Goal: Task Accomplishment & Management: Complete application form

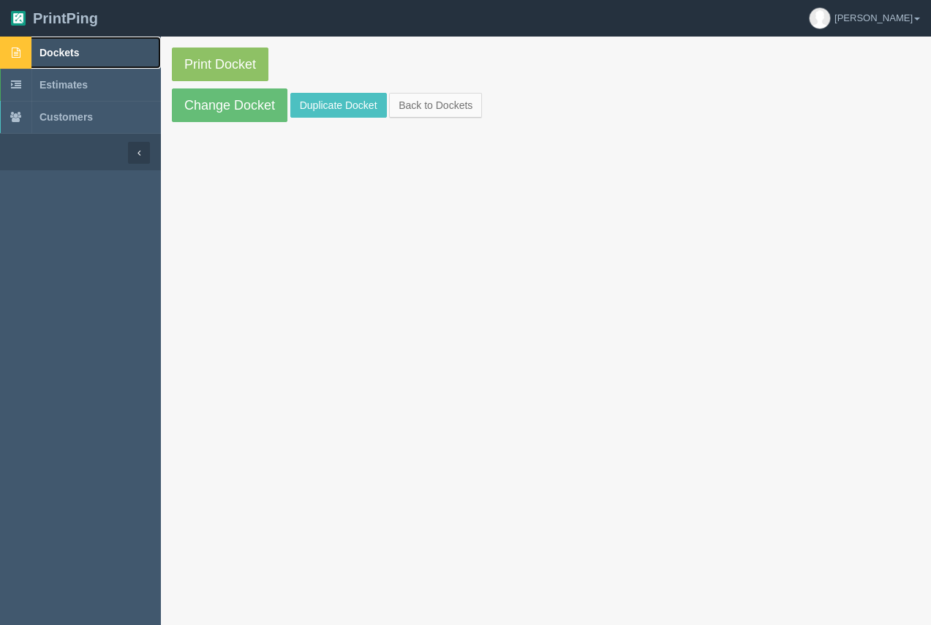
click at [67, 45] on link "Dockets" at bounding box center [80, 53] width 161 height 32
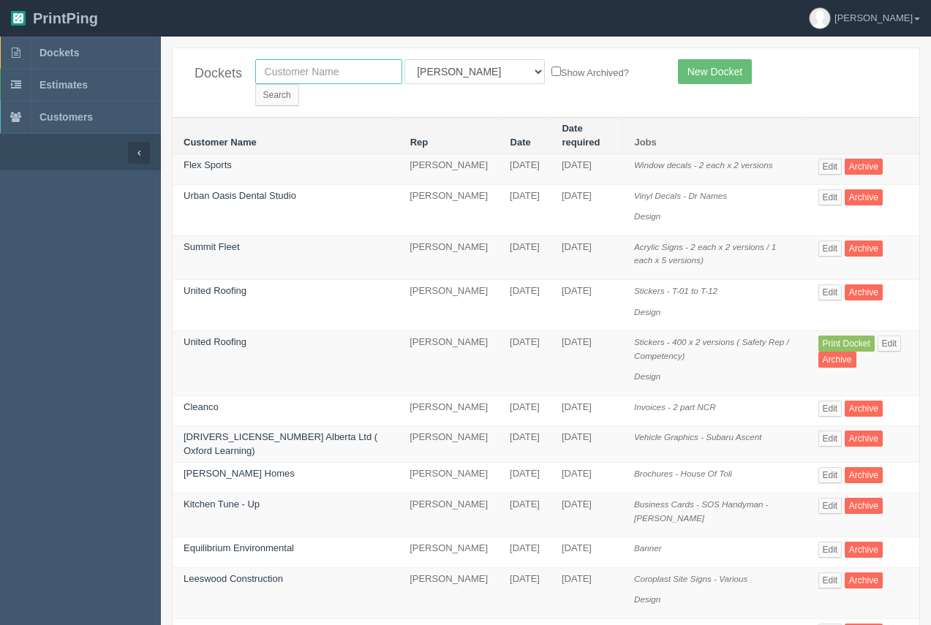
click at [315, 61] on input "text" at bounding box center [328, 71] width 147 height 25
type input "flex"
click at [219, 159] on link "Flex Sports" at bounding box center [208, 164] width 48 height 11
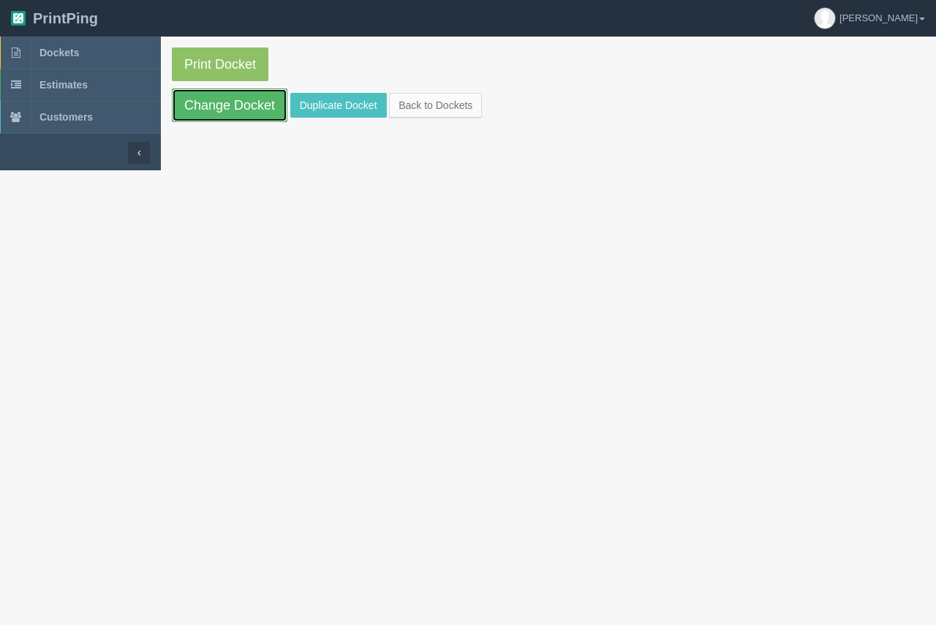
click at [230, 111] on link "Change Docket" at bounding box center [230, 105] width 116 height 34
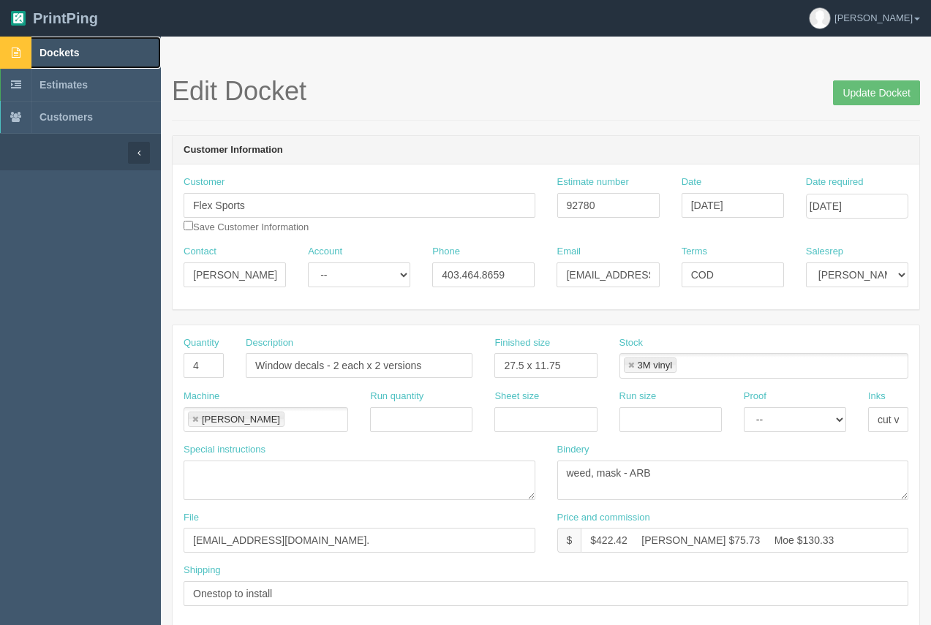
click at [79, 55] on span "Dockets" at bounding box center [58, 53] width 39 height 12
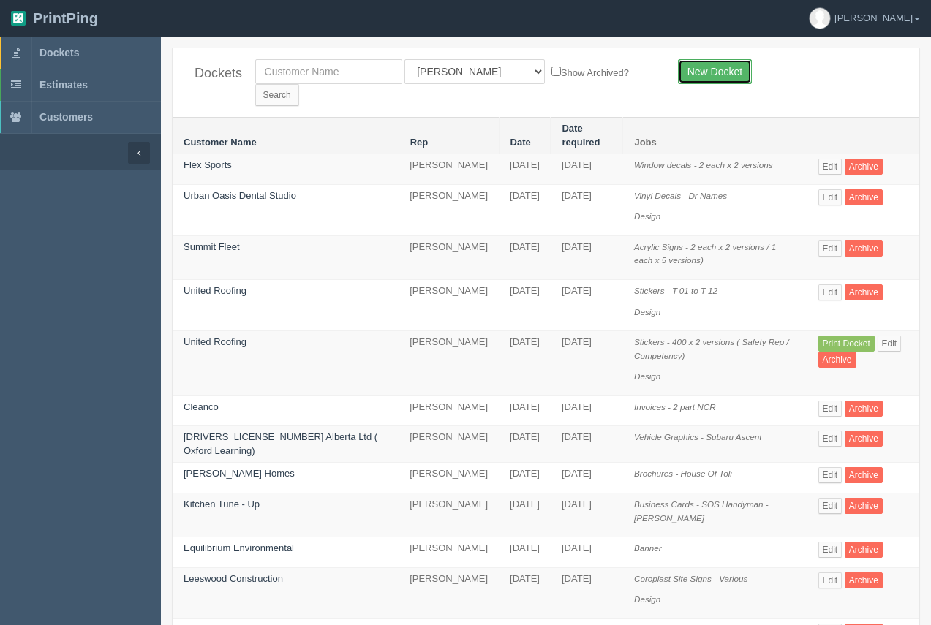
click at [709, 69] on link "New Docket" at bounding box center [715, 71] width 74 height 25
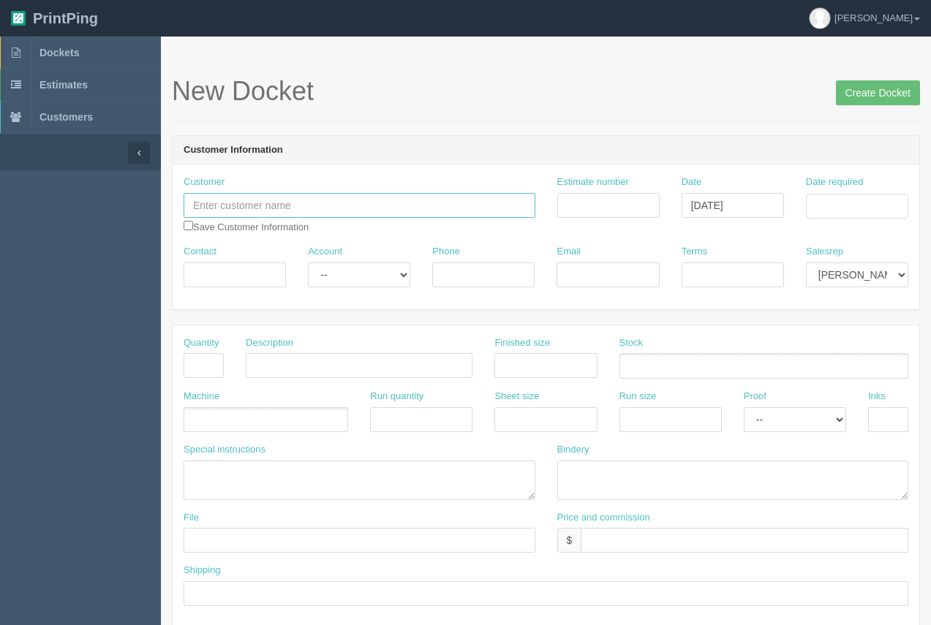
click at [200, 200] on input "text" at bounding box center [360, 205] width 352 height 25
type input "Careica Health"
click at [216, 279] on input "Contact" at bounding box center [235, 275] width 102 height 25
type input "[PERSON_NAME]"
paste input "[PERSON_NAME][EMAIL_ADDRESS][PERSON_NAME][DOMAIN_NAME]"
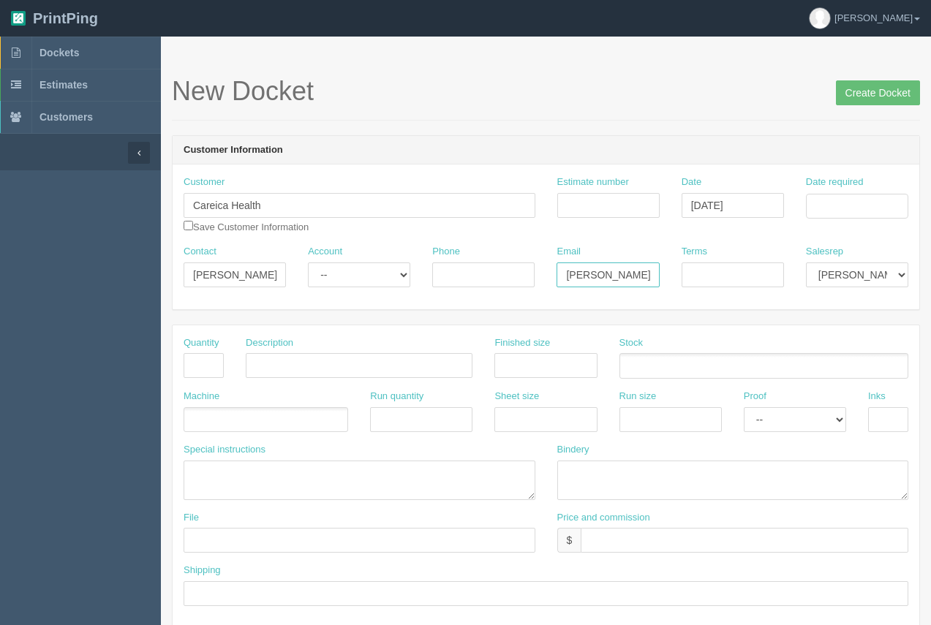
scroll to position [0, 80]
type input "[PERSON_NAME][EMAIL_ADDRESS][PERSON_NAME][DOMAIN_NAME]"
paste input "587.572.4735"
type input "587.572.4735"
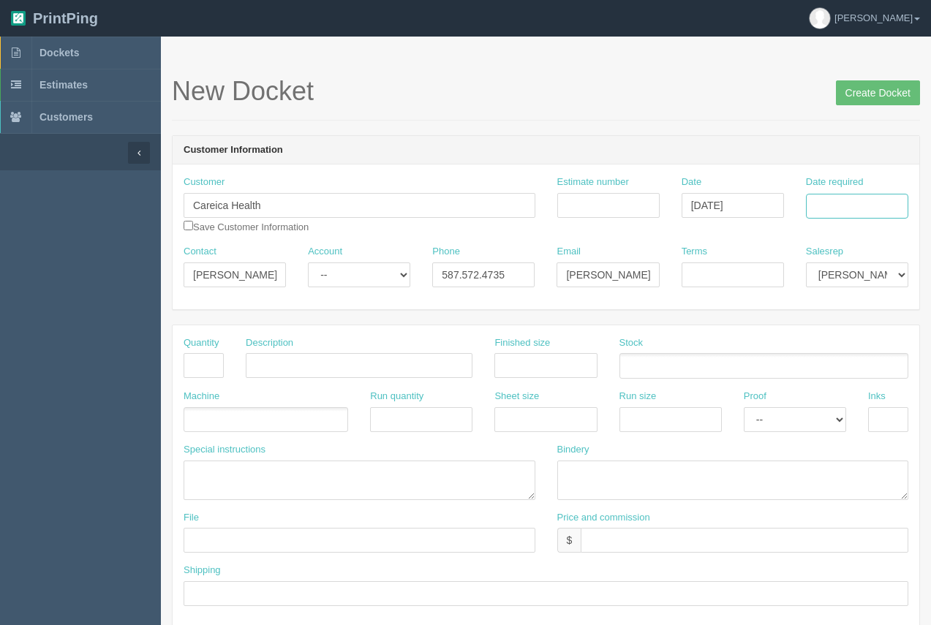
click at [889, 202] on input "Date required" at bounding box center [857, 206] width 102 height 25
click at [796, 314] on td "6" at bounding box center [798, 304] width 21 height 21
click at [856, 330] on td "16" at bounding box center [857, 324] width 19 height 21
type input "[DATE]"
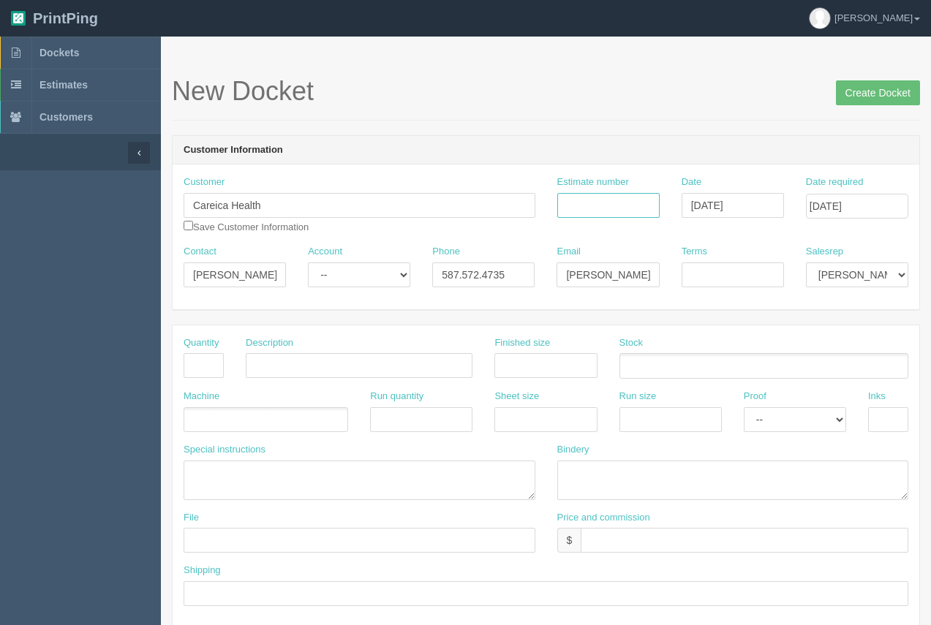
click at [597, 206] on input "Estimate number" at bounding box center [608, 205] width 102 height 25
type input "92777"
click at [193, 372] on input "text" at bounding box center [204, 365] width 40 height 25
click at [206, 370] on input "text" at bounding box center [204, 365] width 40 height 25
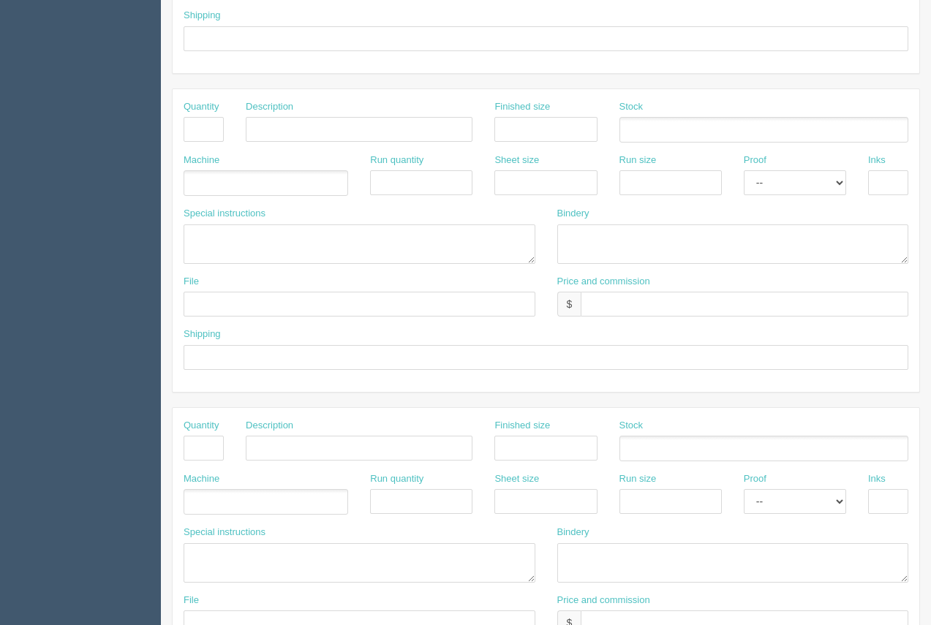
scroll to position [703, 0]
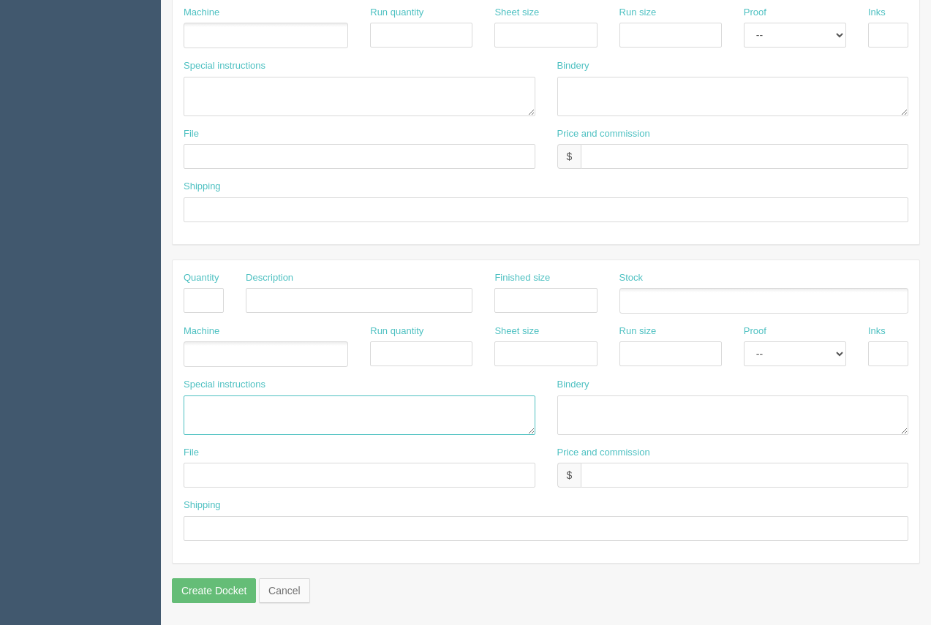
click at [202, 410] on textarea at bounding box center [360, 415] width 352 height 39
click at [232, 410] on textarea "ARB.....430.00" at bounding box center [360, 415] width 352 height 39
type textarea "ARB.....$30.00"
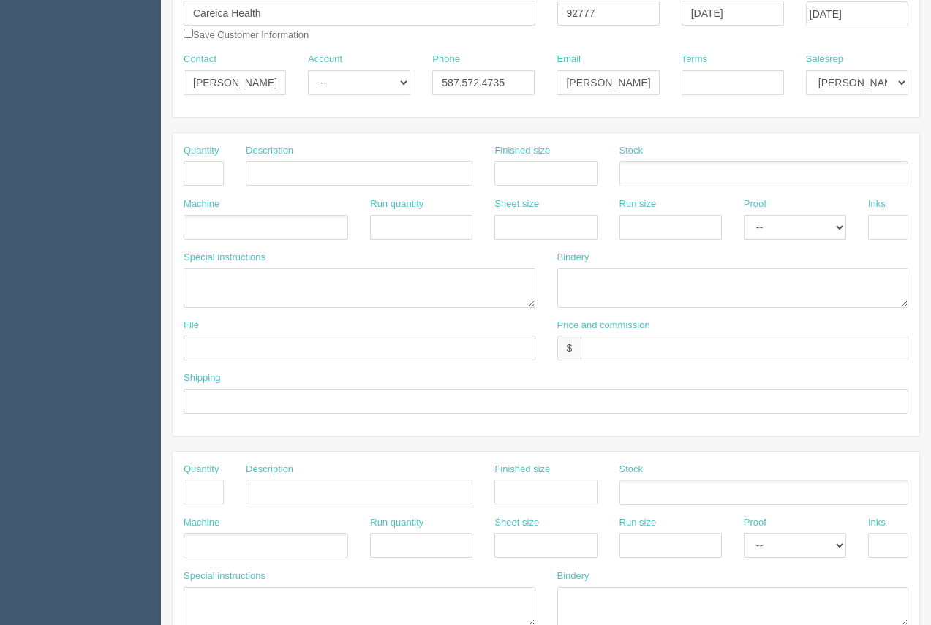
scroll to position [203, 0]
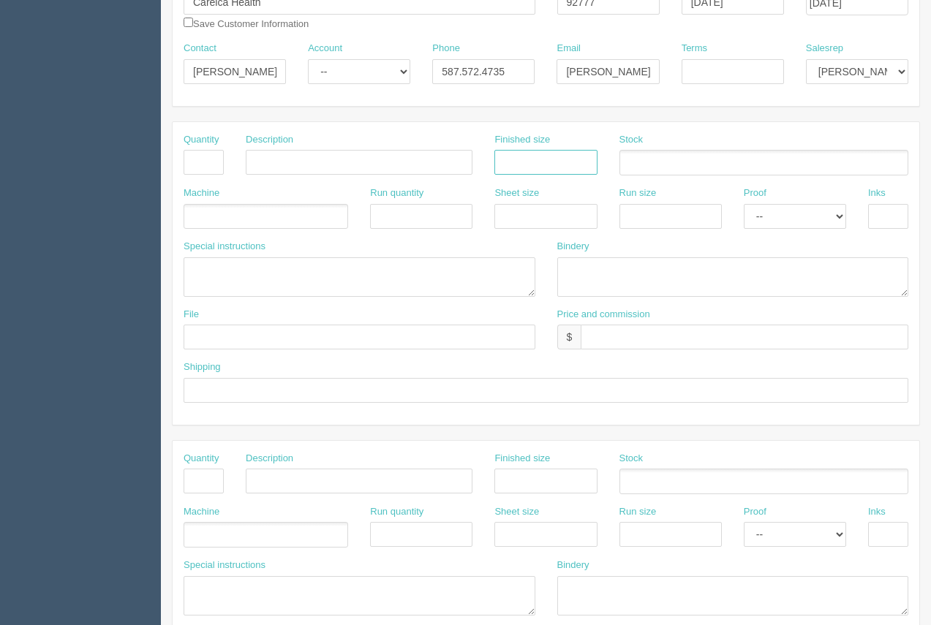
click at [561, 172] on input "text" at bounding box center [545, 162] width 102 height 25
type input "3.5 x 2.5"
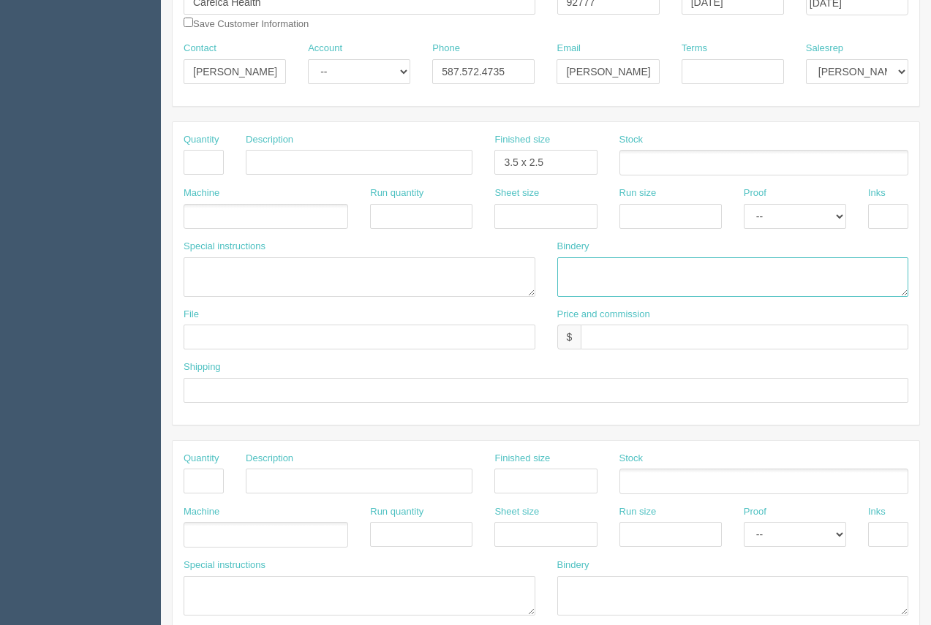
click at [586, 268] on textarea at bounding box center [733, 276] width 352 height 39
type textarea "trim and round corner ( R7 - 9/32") - ARB"
click at [646, 167] on ul at bounding box center [763, 163] width 289 height 26
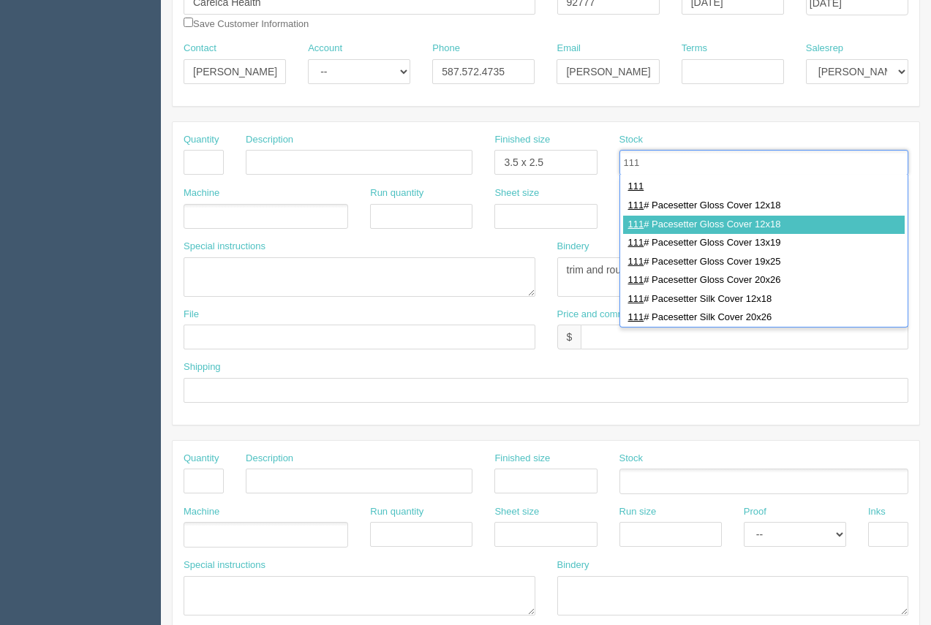
type input "111"
drag, startPoint x: 742, startPoint y: 233, endPoint x: 714, endPoint y: 230, distance: 28.7
type input "111# Pacesetter Gloss Cover 13x19"
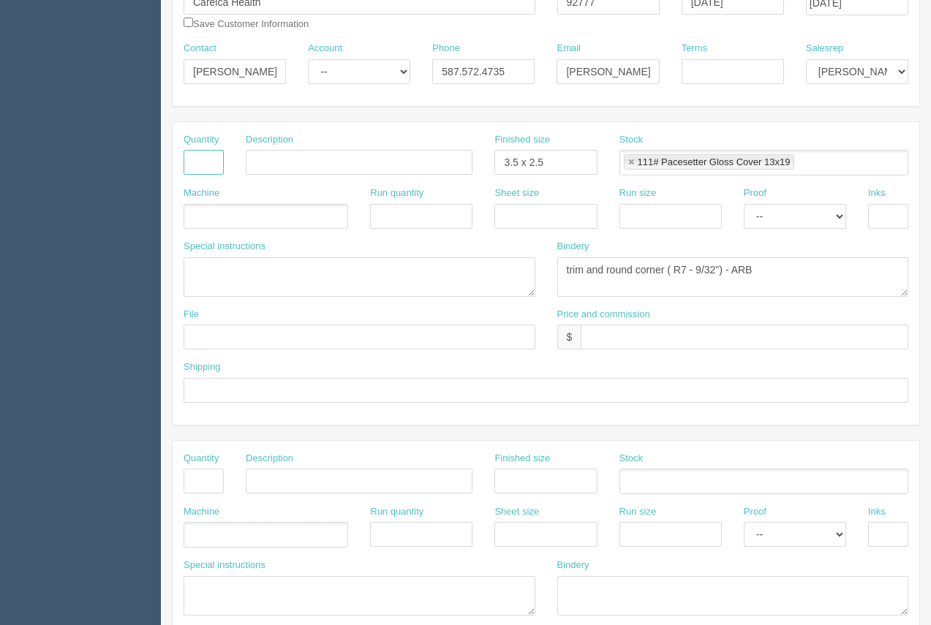
click at [212, 164] on input "text" at bounding box center [204, 162] width 40 height 25
type input "350"
click at [279, 167] on input "text" at bounding box center [359, 162] width 227 height 25
click at [382, 163] on input "Decks Of CArds - Heads uP Game" at bounding box center [359, 162] width 227 height 25
click at [312, 165] on input "Decks Of CArds - Heads Up Game" at bounding box center [359, 162] width 227 height 25
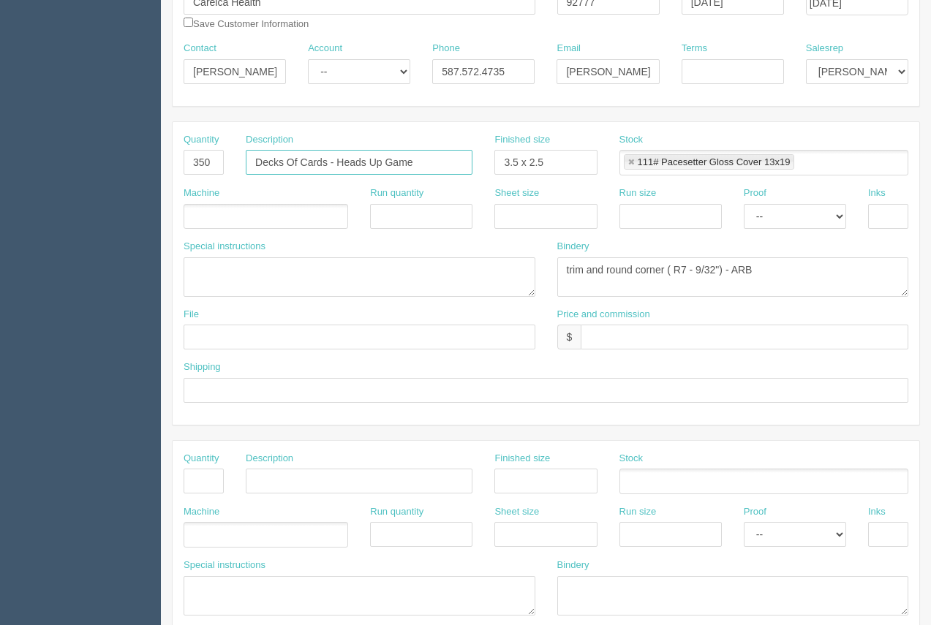
type input "Decks Of Cards - Heads Up Game"
drag, startPoint x: 567, startPoint y: 167, endPoint x: 489, endPoint y: 157, distance: 78.1
click at [489, 157] on div "Finished size 3.5 x 2.5" at bounding box center [545, 159] width 124 height 53
type input "see instruc"
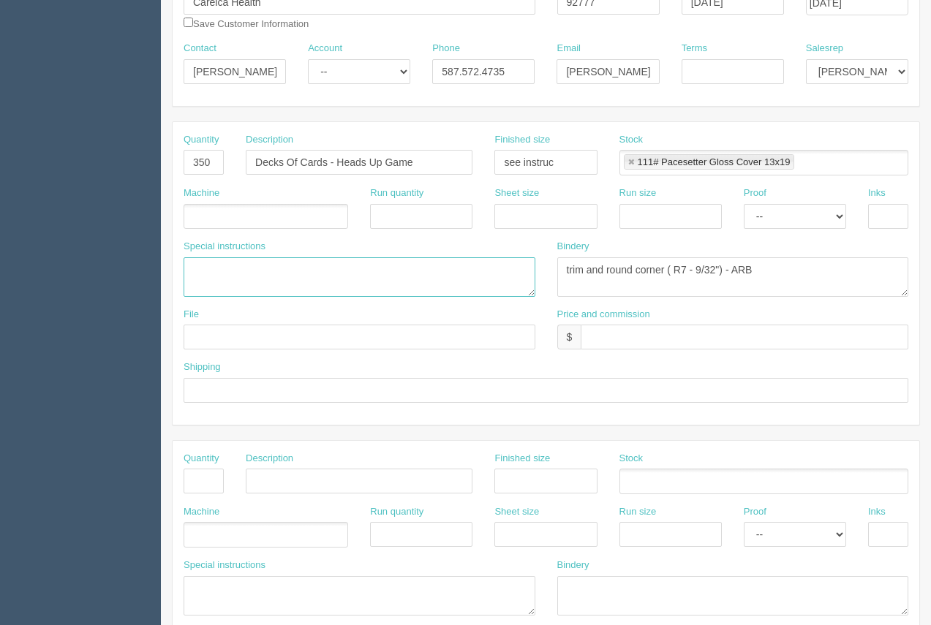
click at [255, 279] on textarea at bounding box center [360, 276] width 352 height 39
type textarea "3.5 x 2.5 - last page is common back"
click at [256, 220] on ul at bounding box center [266, 217] width 165 height 26
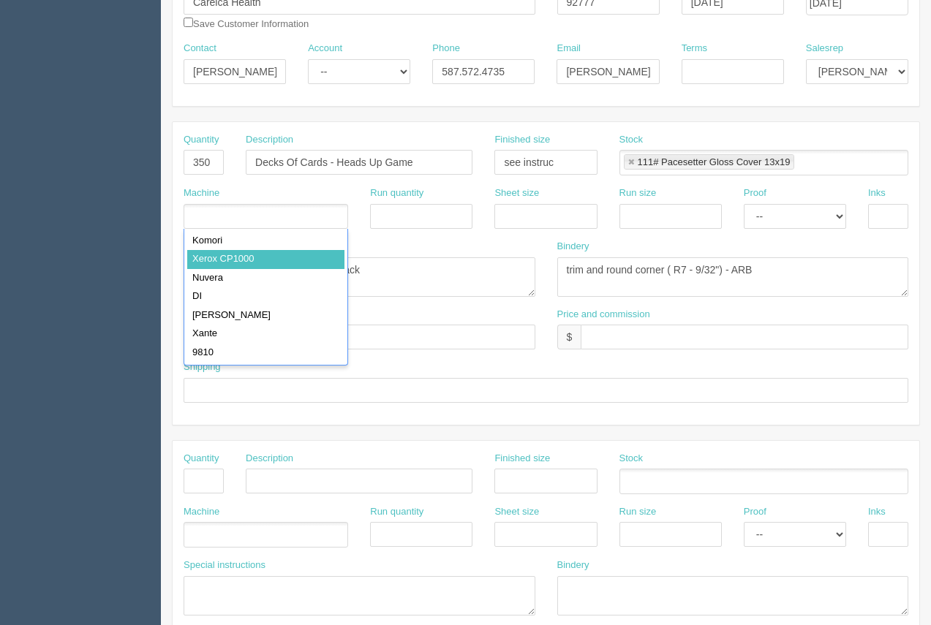
drag, startPoint x: 270, startPoint y: 252, endPoint x: 289, endPoint y: 247, distance: 19.7
type input "Xerox CP1000"
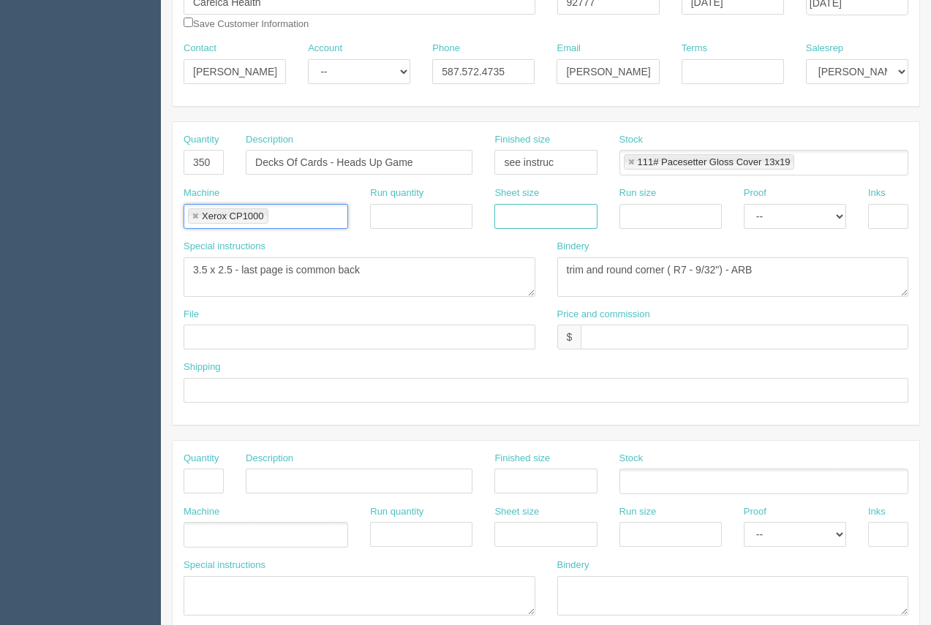
click at [578, 219] on input "text" at bounding box center [545, 216] width 102 height 25
type input "12 x 18"
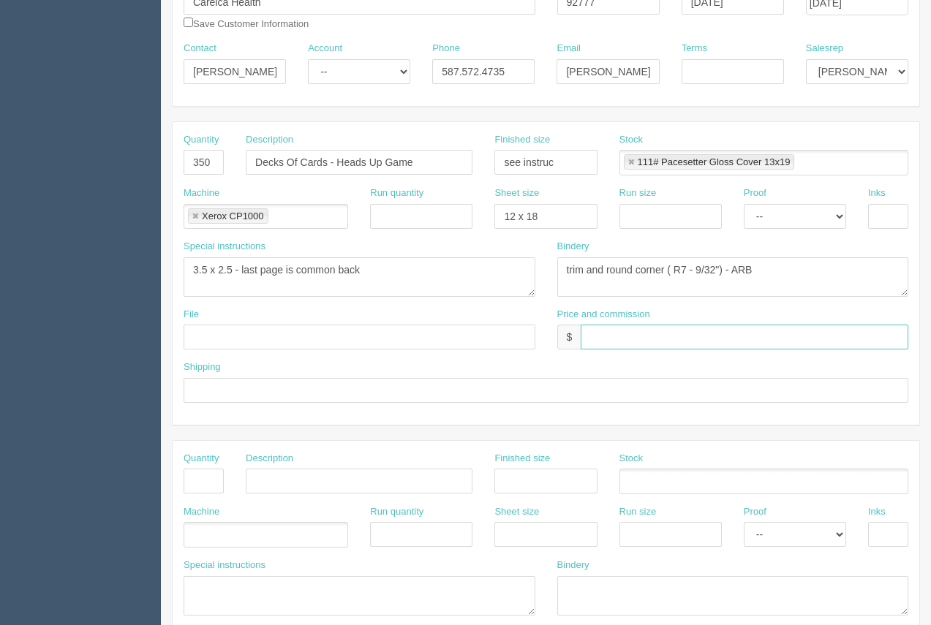
click at [658, 336] on input "text" at bounding box center [745, 337] width 328 height 25
type input "$363.73 [PERSON_NAME] $46.63 Moe $83.94"
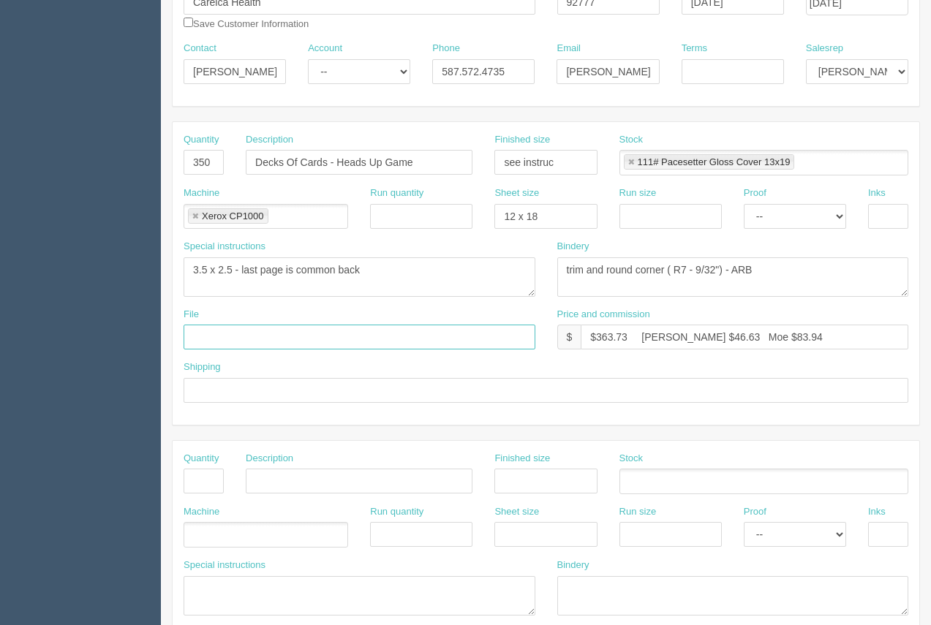
click at [235, 340] on input "text" at bounding box center [360, 337] width 352 height 25
type input "[EMAIL_ADDRESS][DOMAIN_NAME]."
click at [274, 391] on input "text" at bounding box center [546, 390] width 725 height 25
type input "Call / Email for pick up"
click at [672, 225] on input "text" at bounding box center [670, 216] width 102 height 25
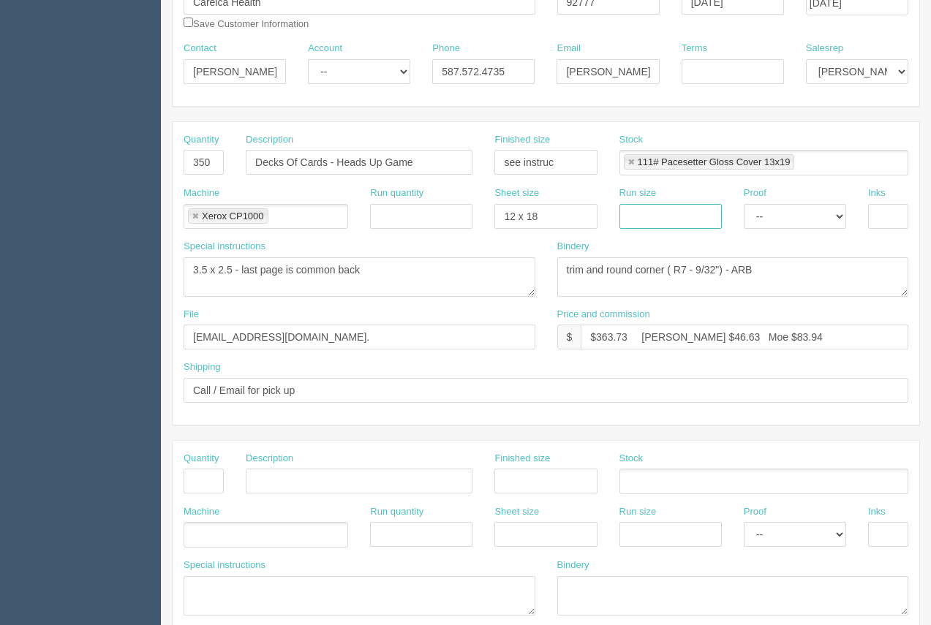
type input "12 x 18"
click at [869, 227] on input "text" at bounding box center [888, 216] width 40 height 25
type input "4/4"
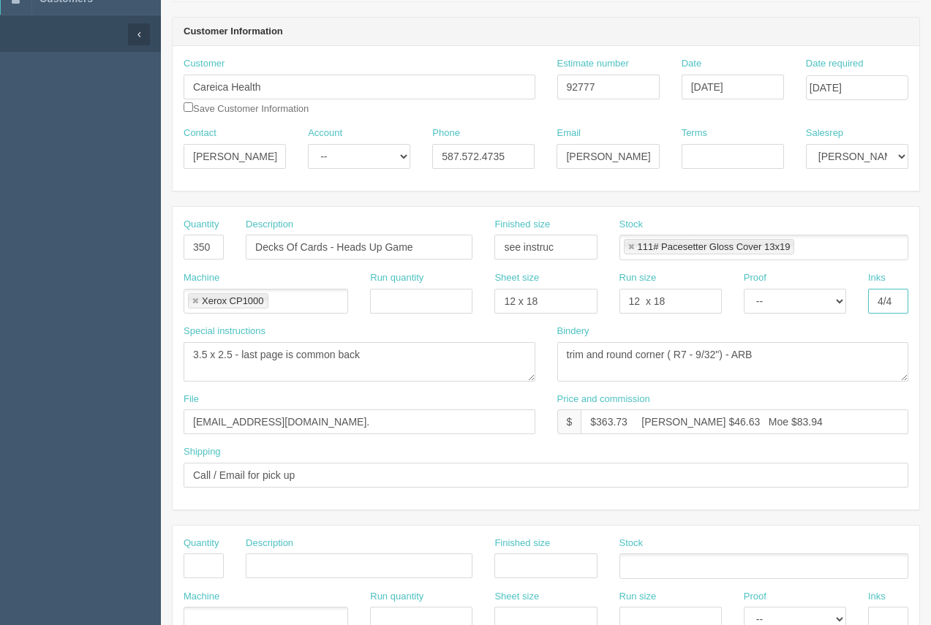
scroll to position [124, 0]
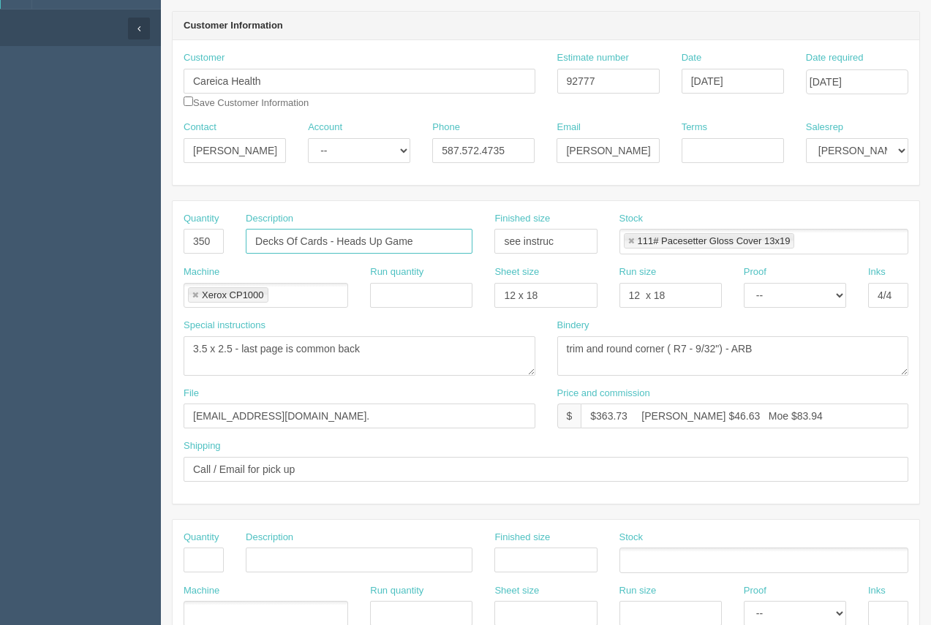
click at [419, 249] on input "Decks Of Cards - Heads Up Game" at bounding box center [359, 241] width 227 height 25
click at [462, 250] on input "Decks Of Cards - Heads Up Game ( 5 decks x 70 cards each" at bounding box center [359, 241] width 227 height 25
type input "Decks Of Cards - Heads Up Game ( 5 decks x 70 cards each)"
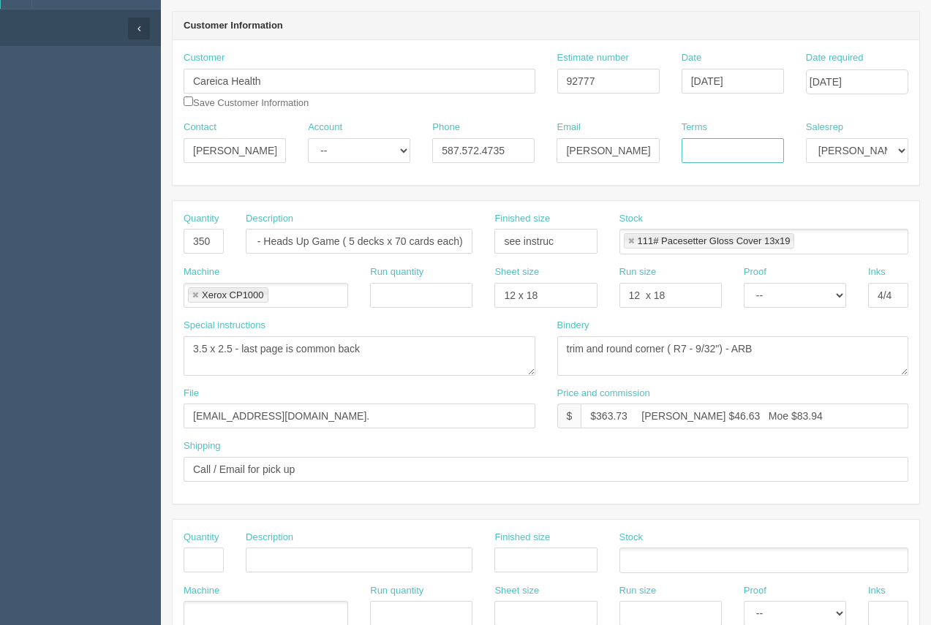
scroll to position [0, 0]
click at [706, 151] on input "Terms" at bounding box center [733, 150] width 102 height 25
type input "50/50"
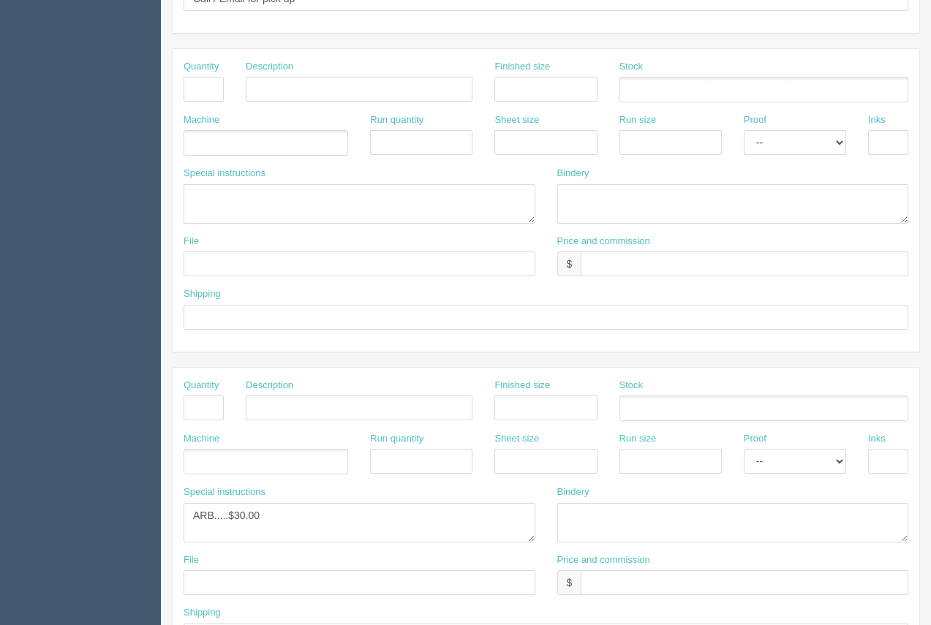
scroll to position [703, 0]
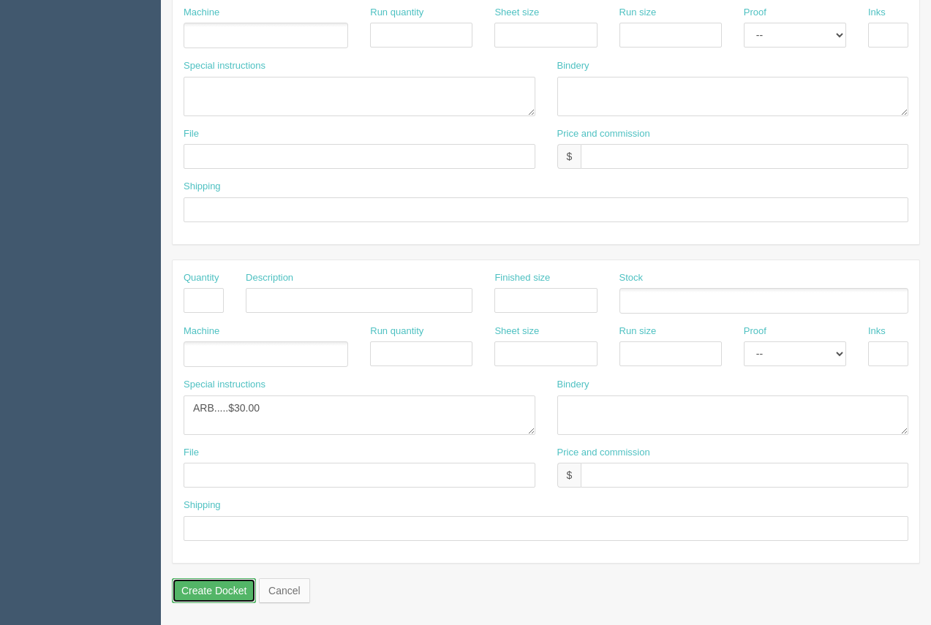
click at [220, 593] on input "Create Docket" at bounding box center [214, 590] width 84 height 25
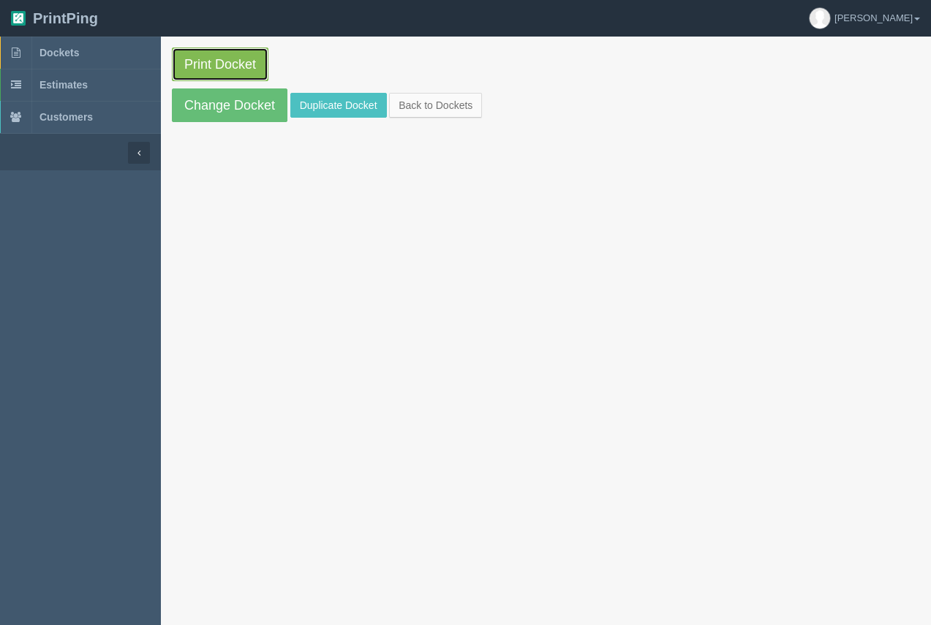
click at [227, 64] on link "Print Docket" at bounding box center [220, 65] width 97 height 34
click at [72, 53] on span "Dockets" at bounding box center [58, 53] width 39 height 12
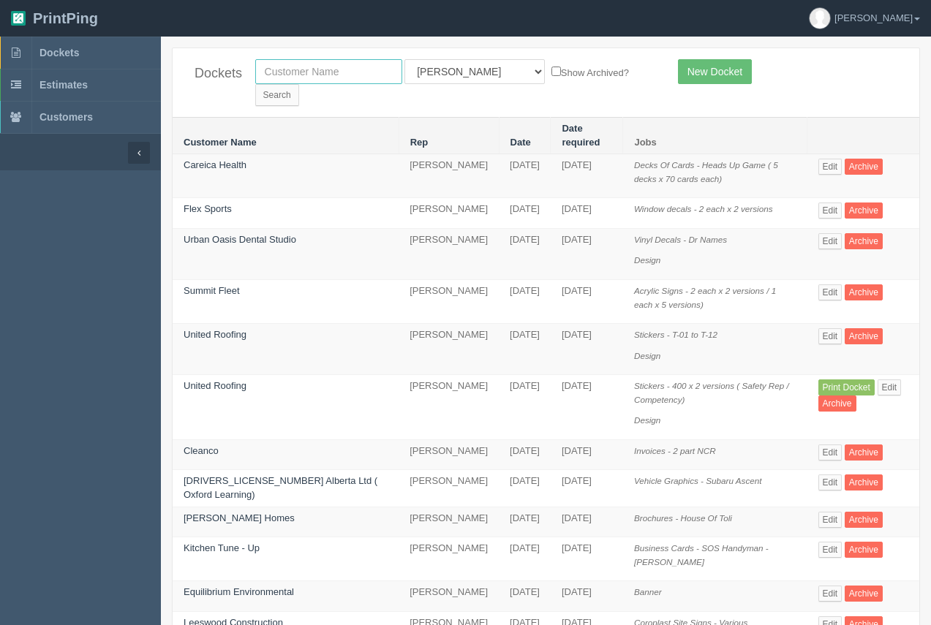
click at [309, 75] on input "text" at bounding box center [328, 71] width 147 height 25
type input "gasonic"
click at [255, 84] on input "Search" at bounding box center [277, 95] width 44 height 22
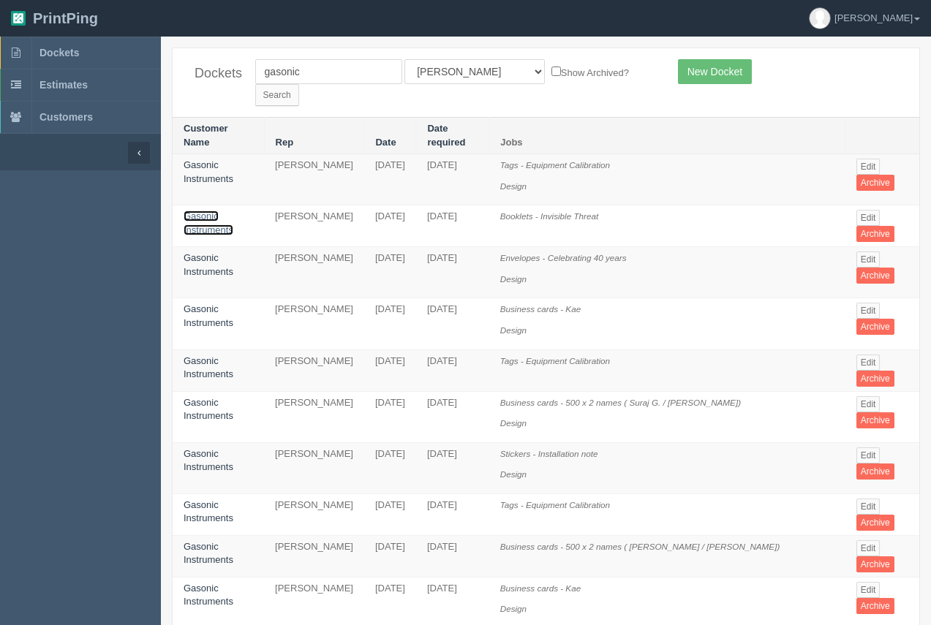
click at [208, 211] on link "Gasonic Instruments" at bounding box center [209, 223] width 50 height 25
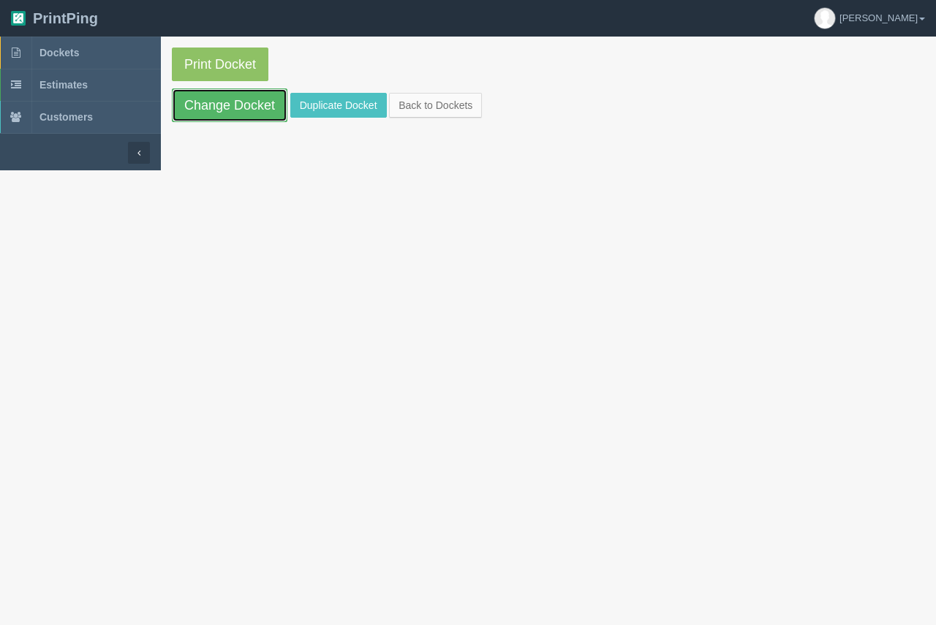
click at [235, 116] on link "Change Docket" at bounding box center [230, 105] width 116 height 34
click at [310, 110] on link "Duplicate Docket" at bounding box center [338, 105] width 97 height 25
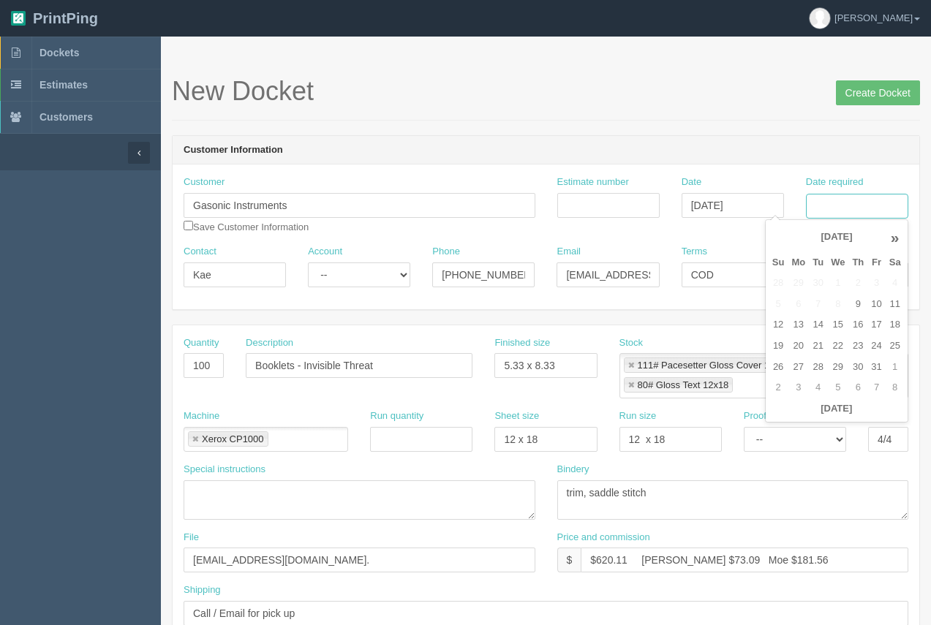
click at [859, 207] on input "Date required" at bounding box center [857, 206] width 102 height 25
click at [793, 312] on td "6" at bounding box center [798, 304] width 21 height 21
click at [796, 320] on td "13" at bounding box center [798, 324] width 21 height 21
click at [872, 326] on td "17" at bounding box center [876, 324] width 18 height 21
type input "[DATE]"
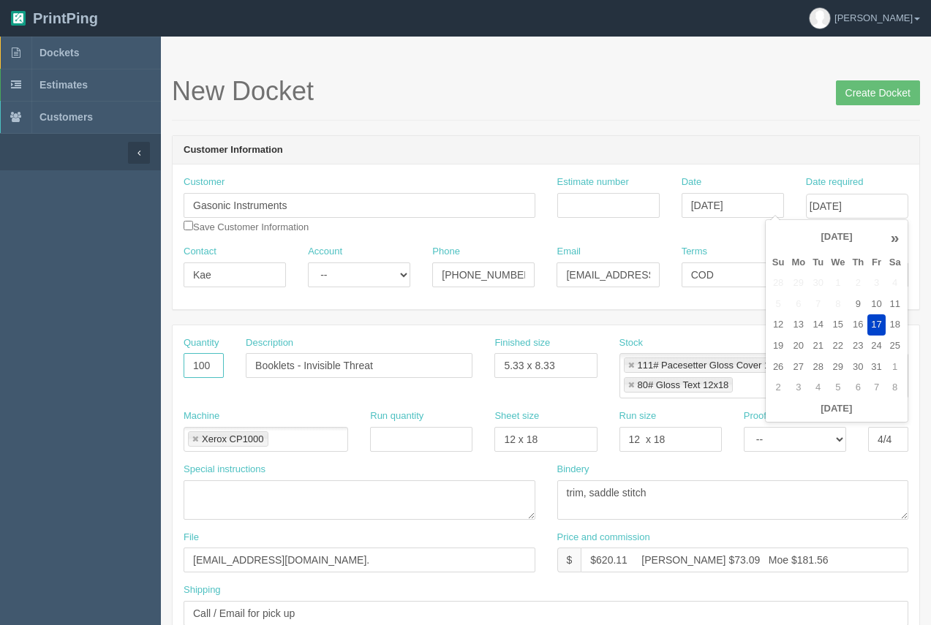
click at [196, 366] on input "100" at bounding box center [204, 365] width 40 height 25
drag, startPoint x: 176, startPoint y: 363, endPoint x: 188, endPoint y: 366, distance: 13.0
click at [188, 366] on div "Quantity 224000" at bounding box center [204, 362] width 62 height 53
drag, startPoint x: 192, startPoint y: 366, endPoint x: 245, endPoint y: 372, distance: 53.6
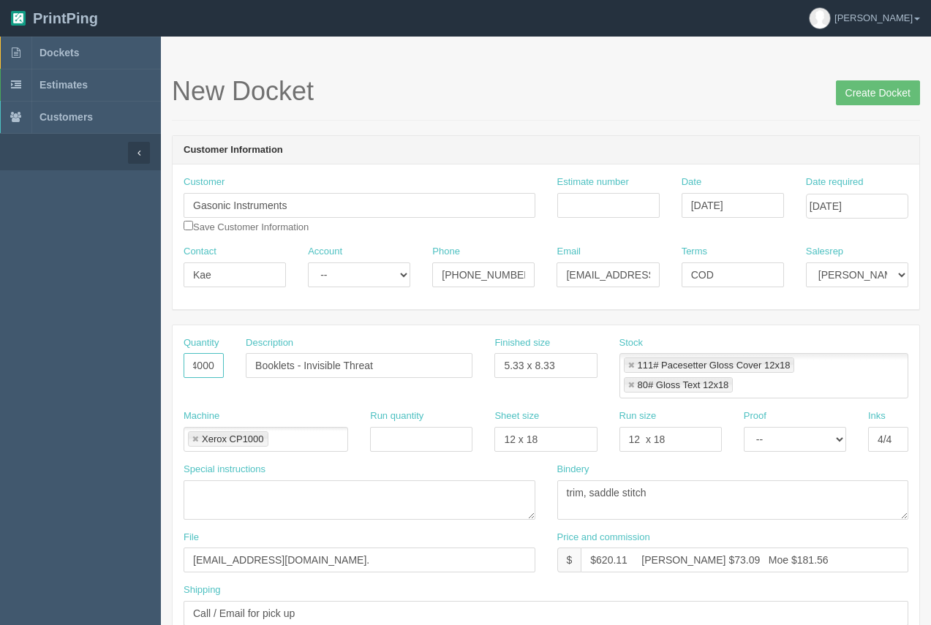
click at [245, 372] on div "Quantity 224000 Description Booklets - Invisible Threat Finished size 5.33 x 8.…" at bounding box center [546, 372] width 747 height 73
type input "200"
drag, startPoint x: 624, startPoint y: 557, endPoint x: 597, endPoint y: 553, distance: 27.4
click at [597, 553] on input "$620.11 Arif $73.09 Moe $181.56" at bounding box center [745, 560] width 328 height 25
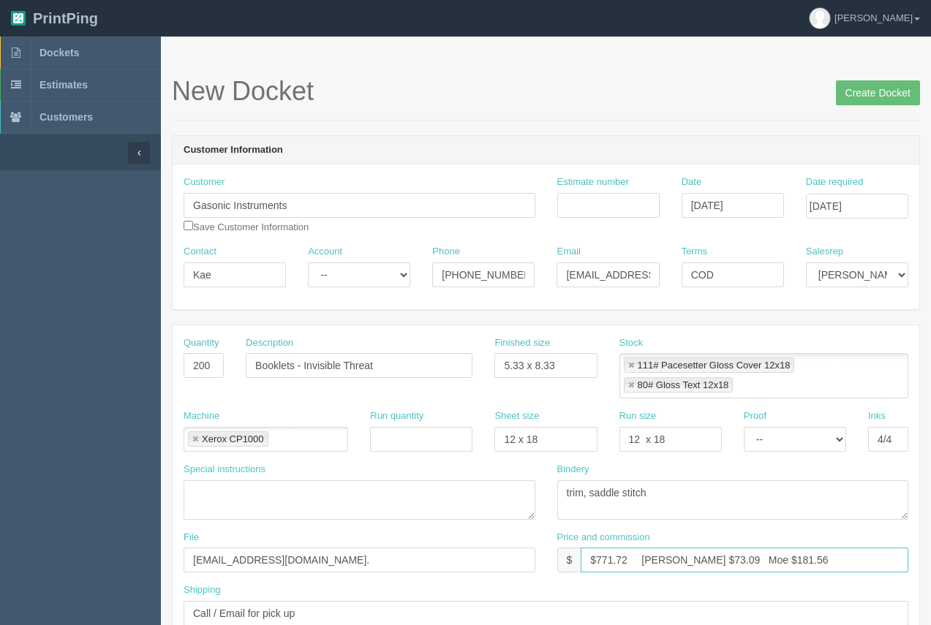
drag, startPoint x: 682, startPoint y: 559, endPoint x: 667, endPoint y: 559, distance: 15.4
click at [667, 559] on input "$771.72 Arif $73.09 Moe $181.56" at bounding box center [745, 560] width 328 height 25
drag, startPoint x: 768, startPoint y: 561, endPoint x: 738, endPoint y: 562, distance: 30.0
click at [738, 562] on input "$771.72 Arif $98.94 Moe $181.56" at bounding box center [745, 560] width 328 height 25
click at [739, 562] on input "$771.72 Arif $98.94 Moe $1878.09" at bounding box center [745, 560] width 328 height 25
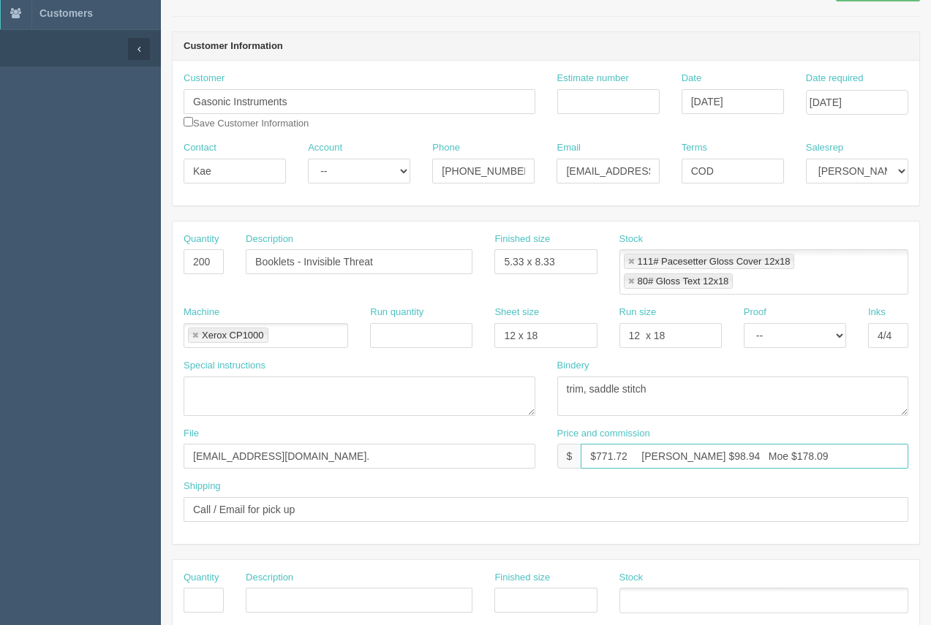
scroll to position [106, 0]
type input "$771.72 Arif $98.94 Moe $178.09"
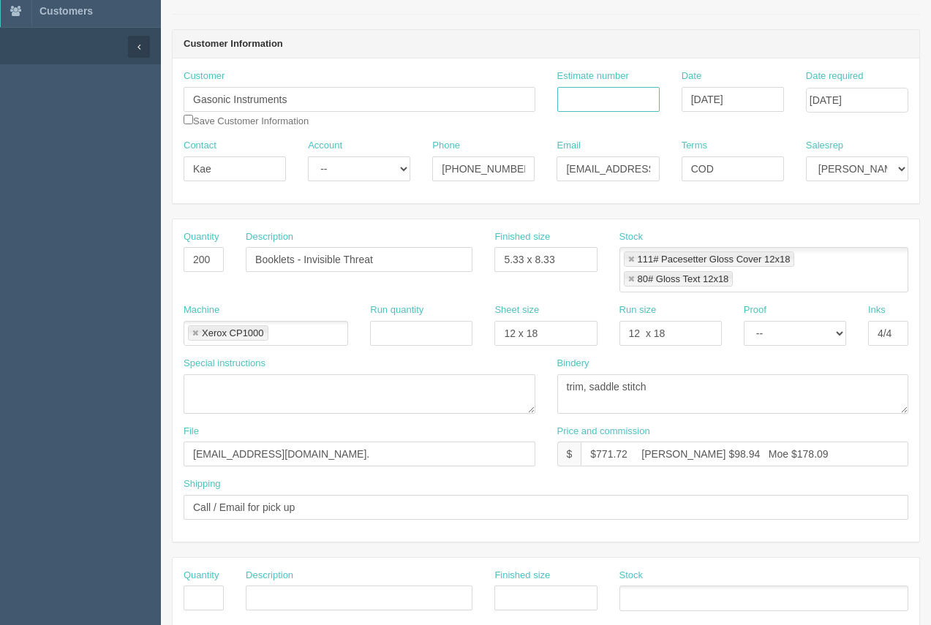
click at [602, 107] on input "Estimate number" at bounding box center [608, 99] width 102 height 25
type input "91642"
drag, startPoint x: 300, startPoint y: 453, endPoint x: 180, endPoint y: 450, distance: 120.0
click at [180, 450] on div "File files@allrush.ca." at bounding box center [360, 451] width 374 height 53
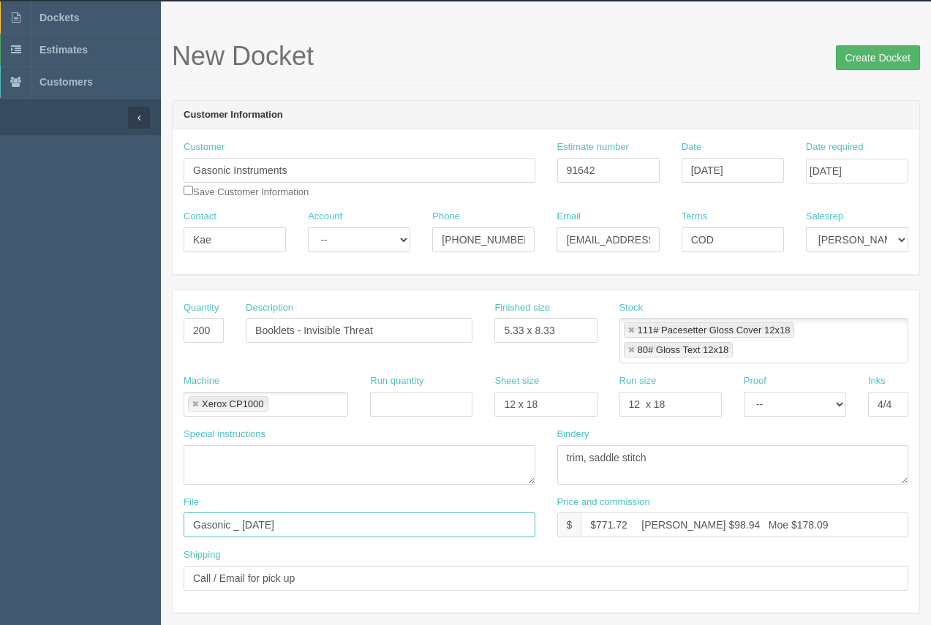
scroll to position [30, 0]
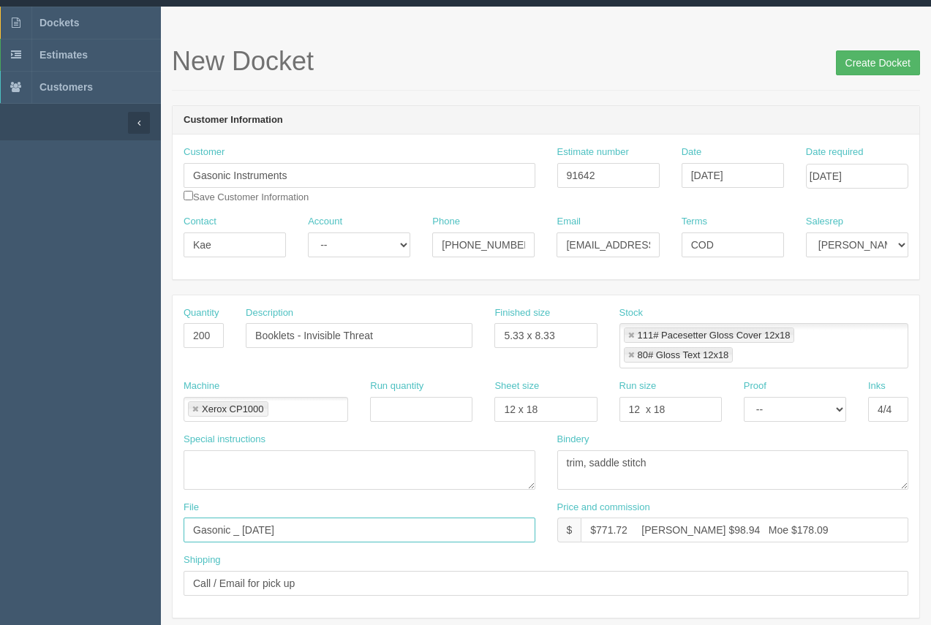
type input "Gasonic _ July 2025"
click at [884, 62] on input "Create Docket" at bounding box center [878, 62] width 84 height 25
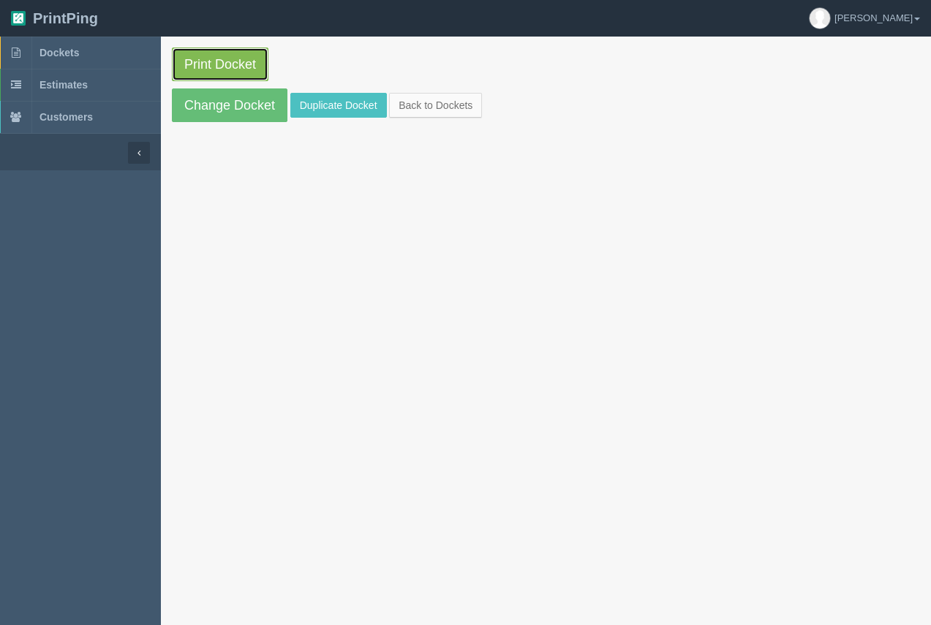
click at [230, 67] on link "Print Docket" at bounding box center [220, 65] width 97 height 34
